Goal: Find specific page/section: Find specific page/section

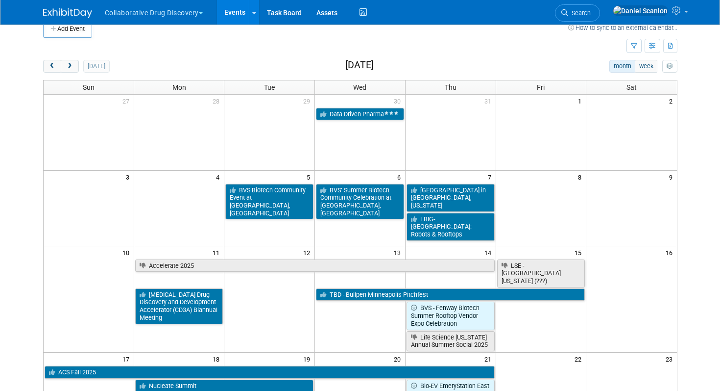
scroll to position [22, 0]
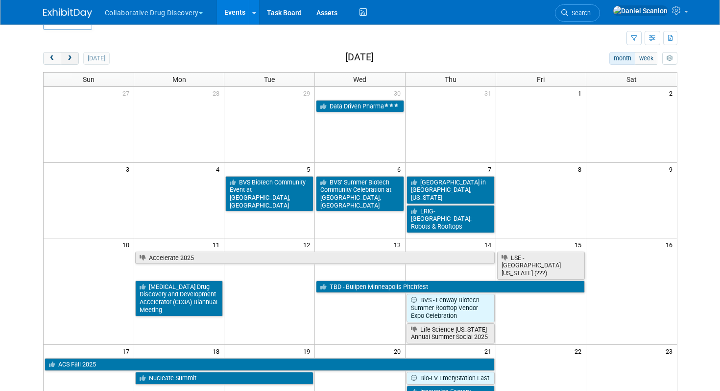
click at [75, 60] on button "next" at bounding box center [70, 58] width 18 height 13
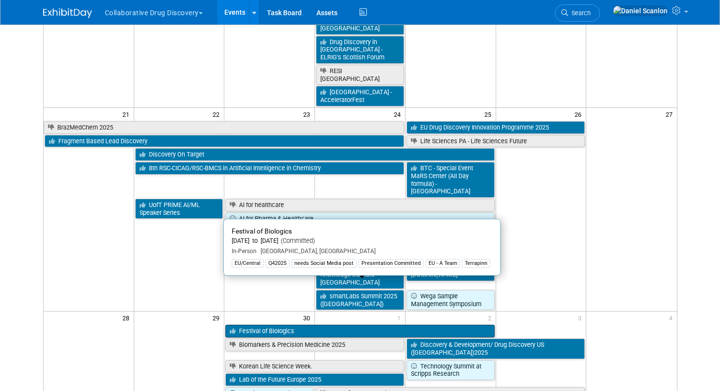
scroll to position [640, 0]
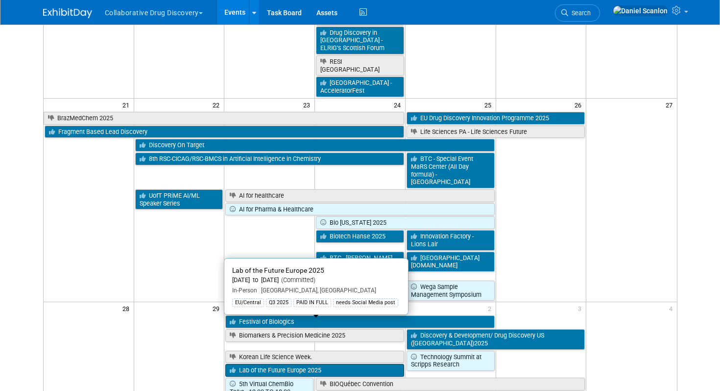
click at [330, 364] on link "Lab of the Future Europe 2025" at bounding box center [314, 370] width 178 height 13
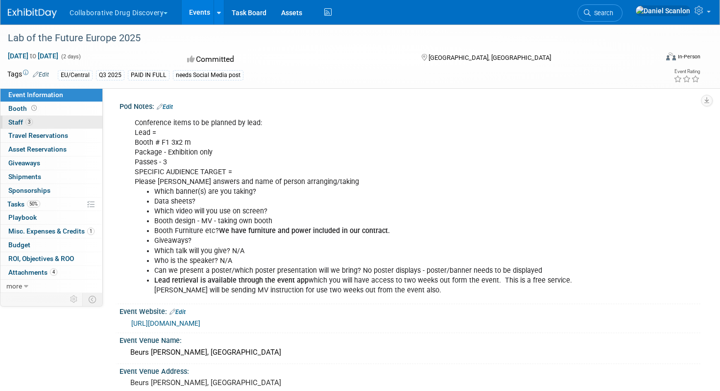
click at [72, 121] on link "3 Staff 3" at bounding box center [51, 122] width 102 height 13
